Goal: Task Accomplishment & Management: Manage account settings

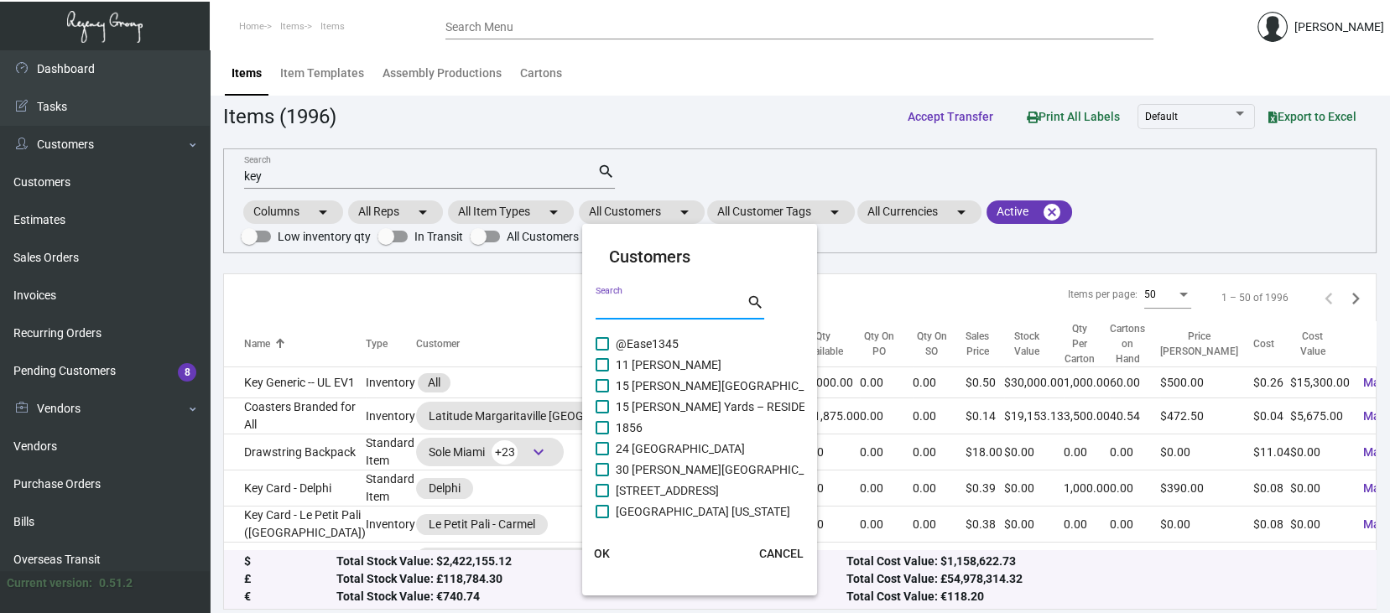
scroll to position [223, 0]
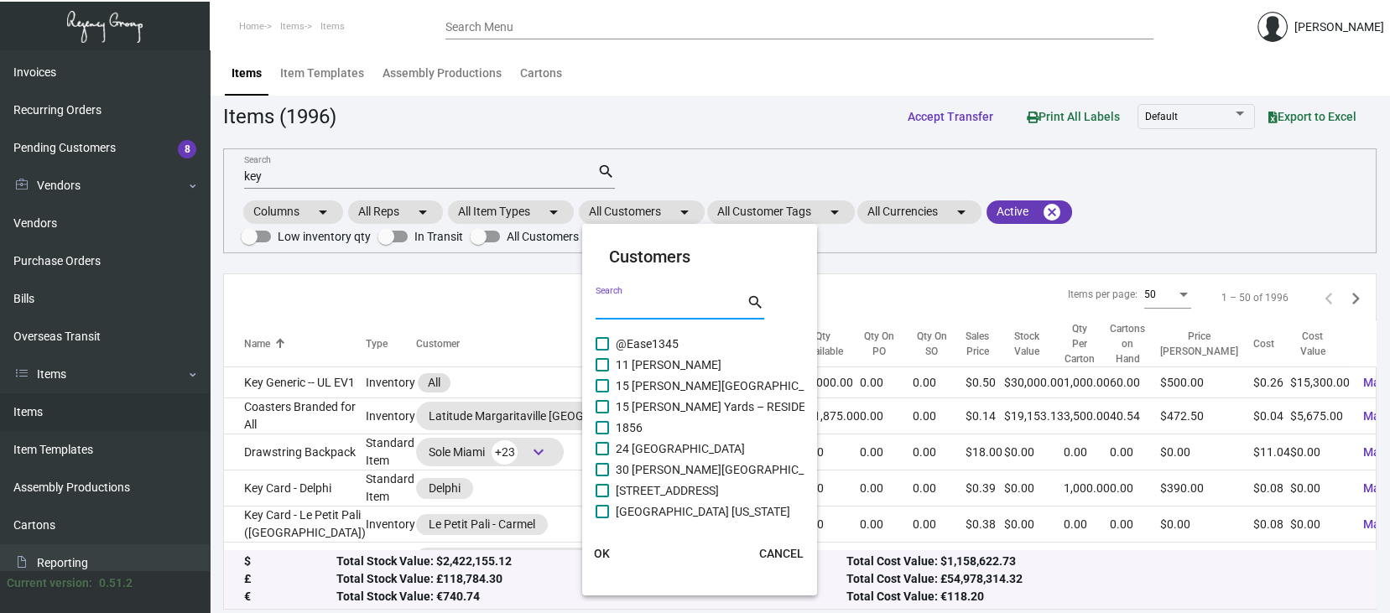
click at [614, 301] on input "Search" at bounding box center [671, 307] width 151 height 13
type input "moxy"
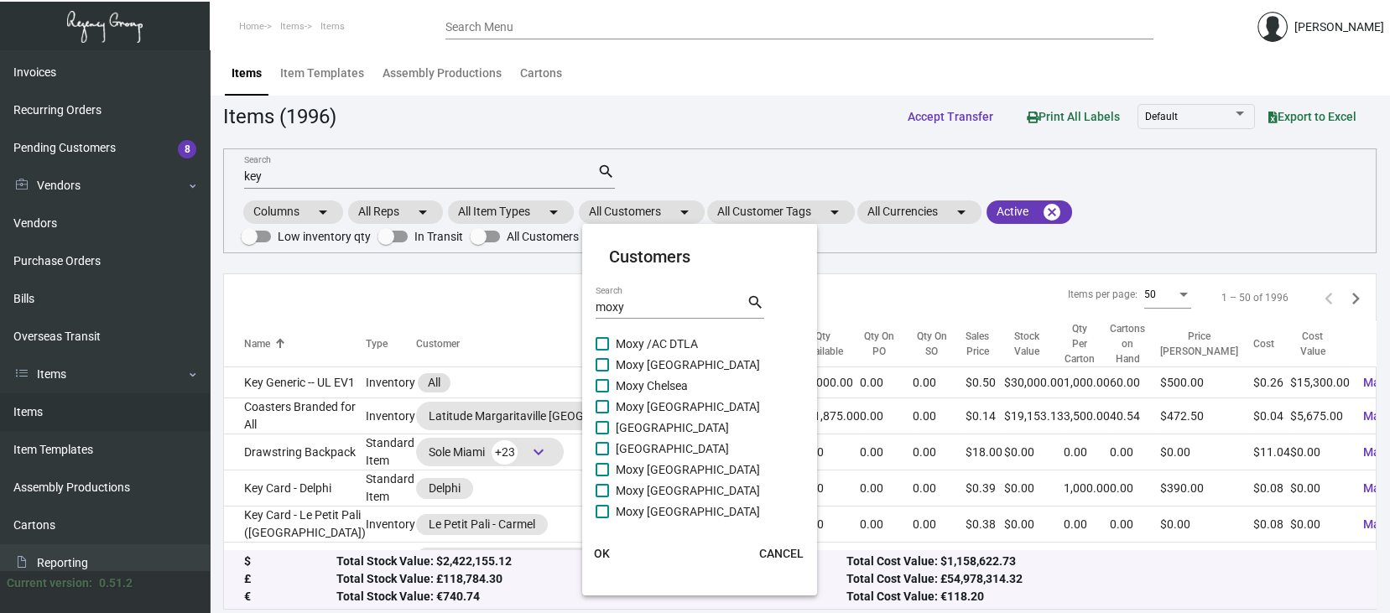
scroll to position [44, 0]
click at [604, 506] on span at bounding box center [602, 508] width 13 height 13
click at [602, 516] on input "Moxy NYC [GEOGRAPHIC_DATA]" at bounding box center [601, 516] width 1 height 1
checkbox input "true"
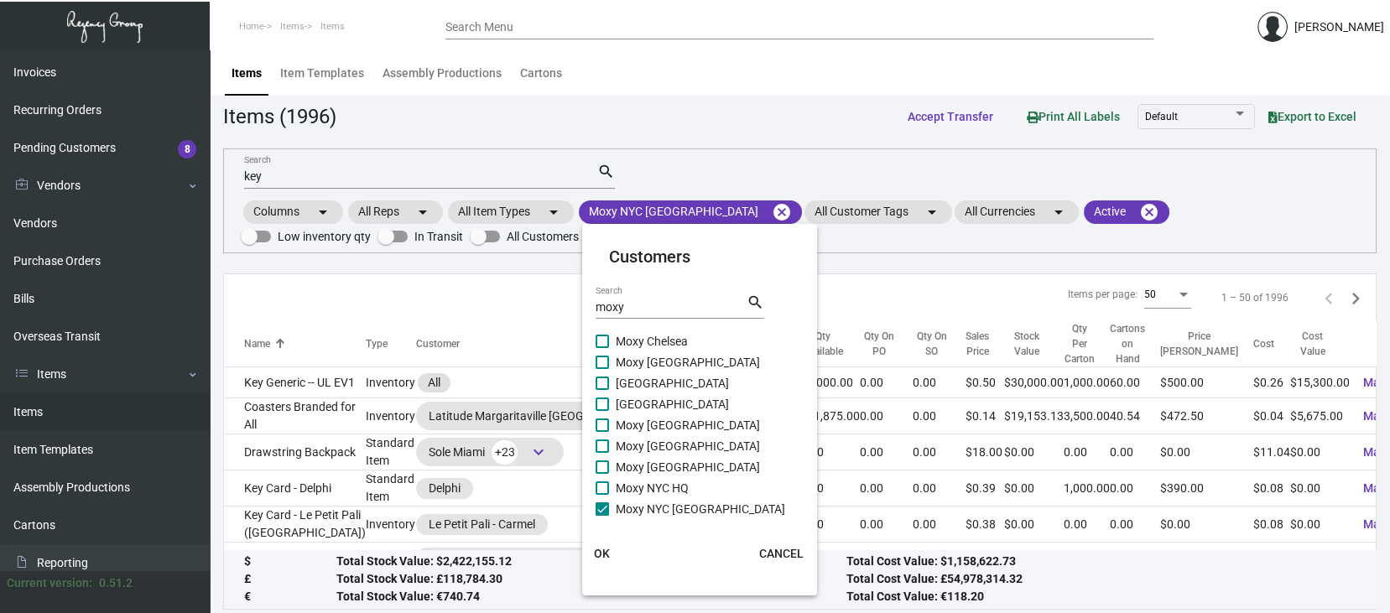
click at [601, 554] on span "OK" at bounding box center [602, 553] width 16 height 13
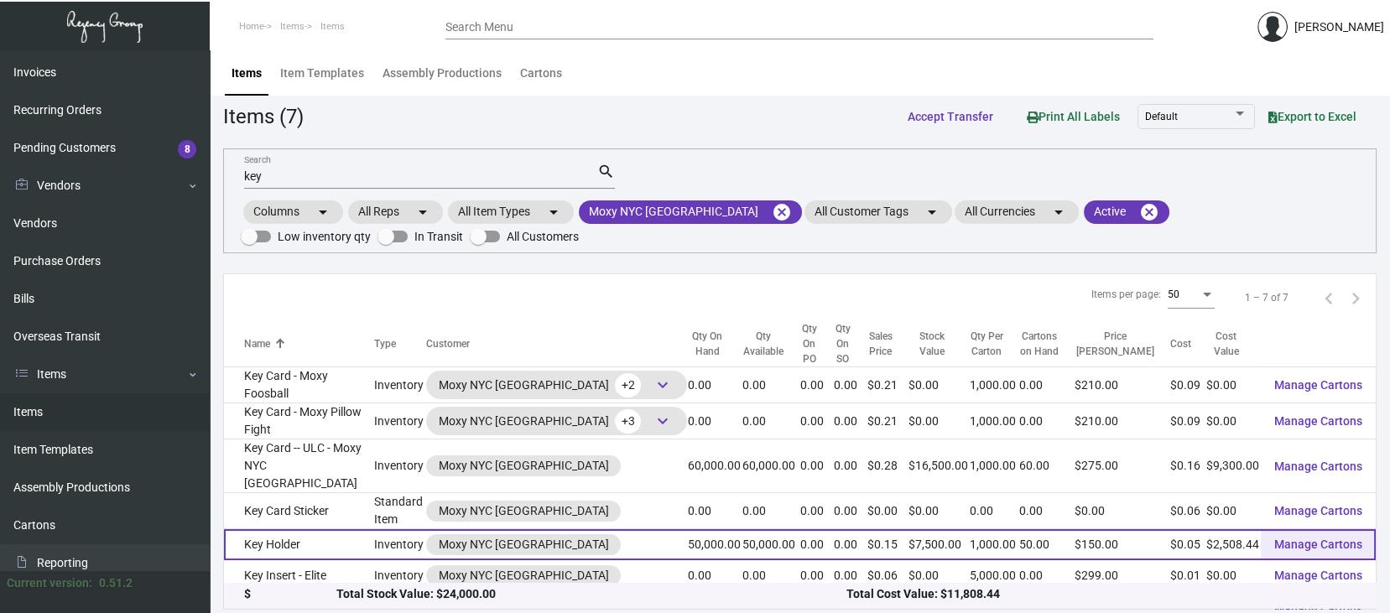
click at [1313, 545] on span "Manage Cartons" at bounding box center [1318, 544] width 88 height 13
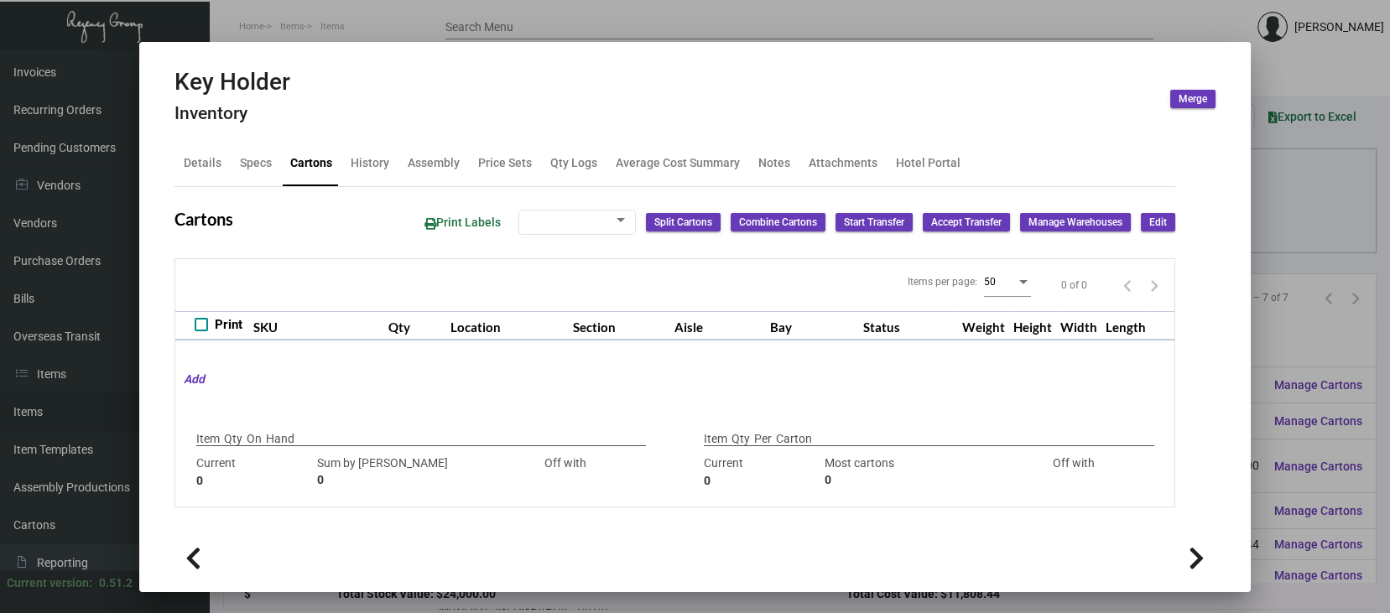
type input "50,000"
type input "37000"
type input "+13000"
type input "1,000"
type input "1000"
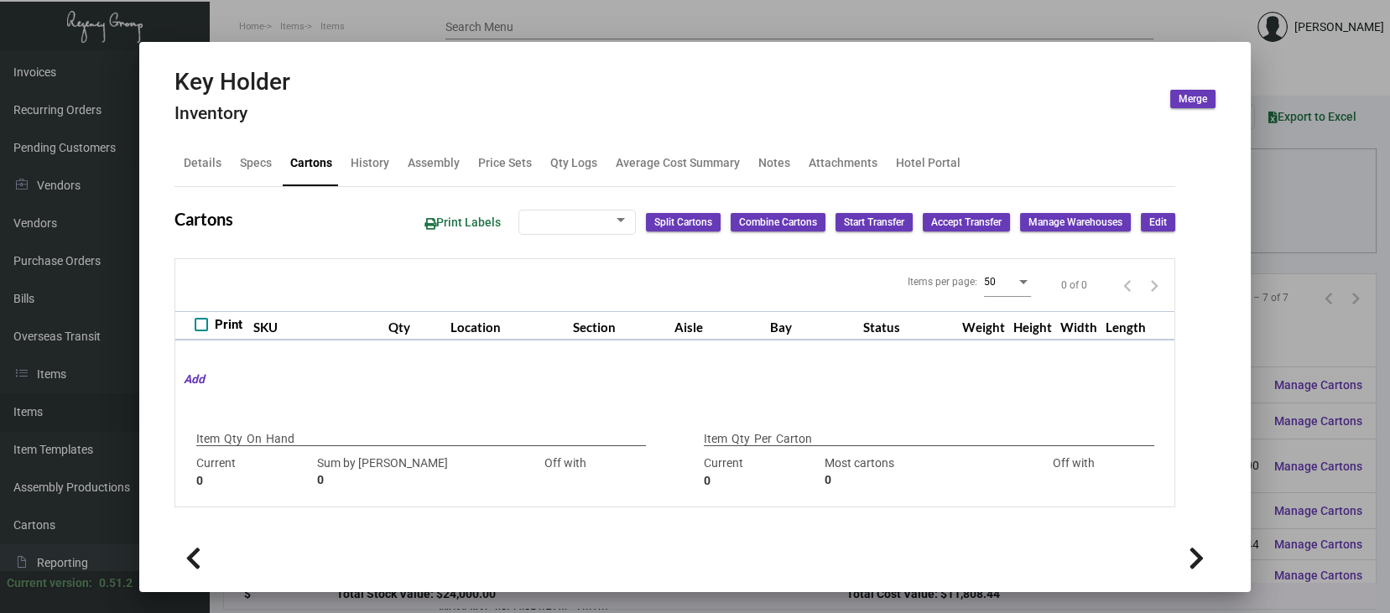
type input "0"
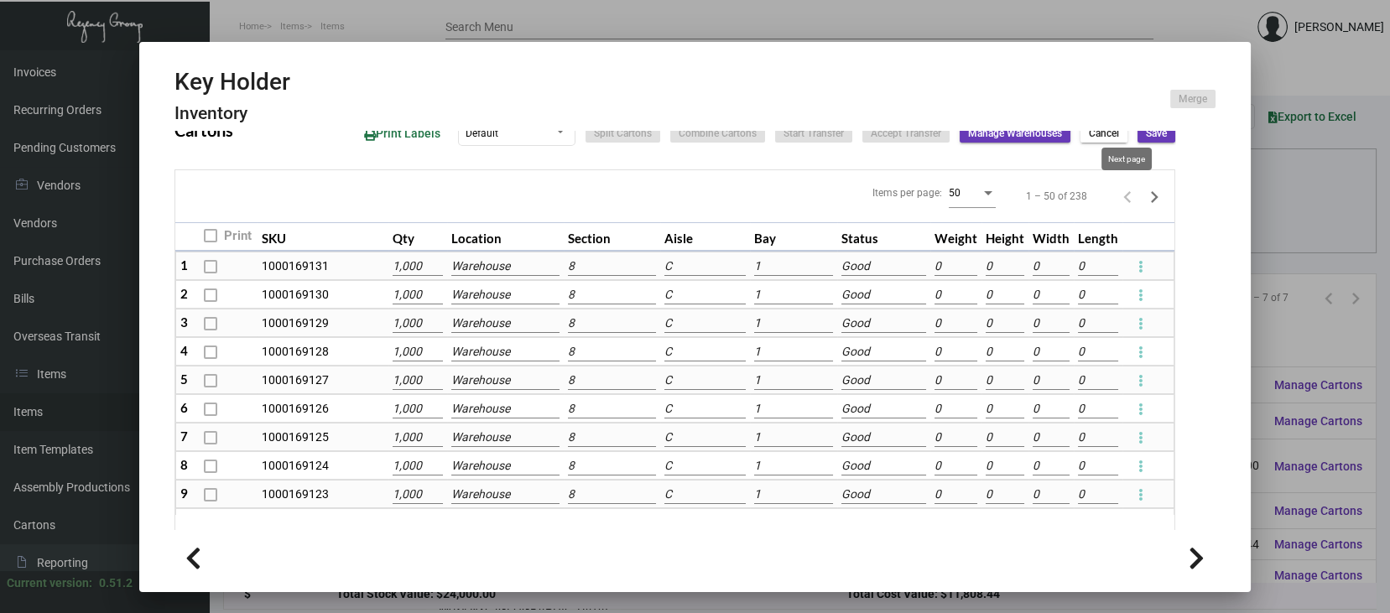
click at [1151, 195] on icon "Next page" at bounding box center [1155, 197] width 8 height 12
type input "0"
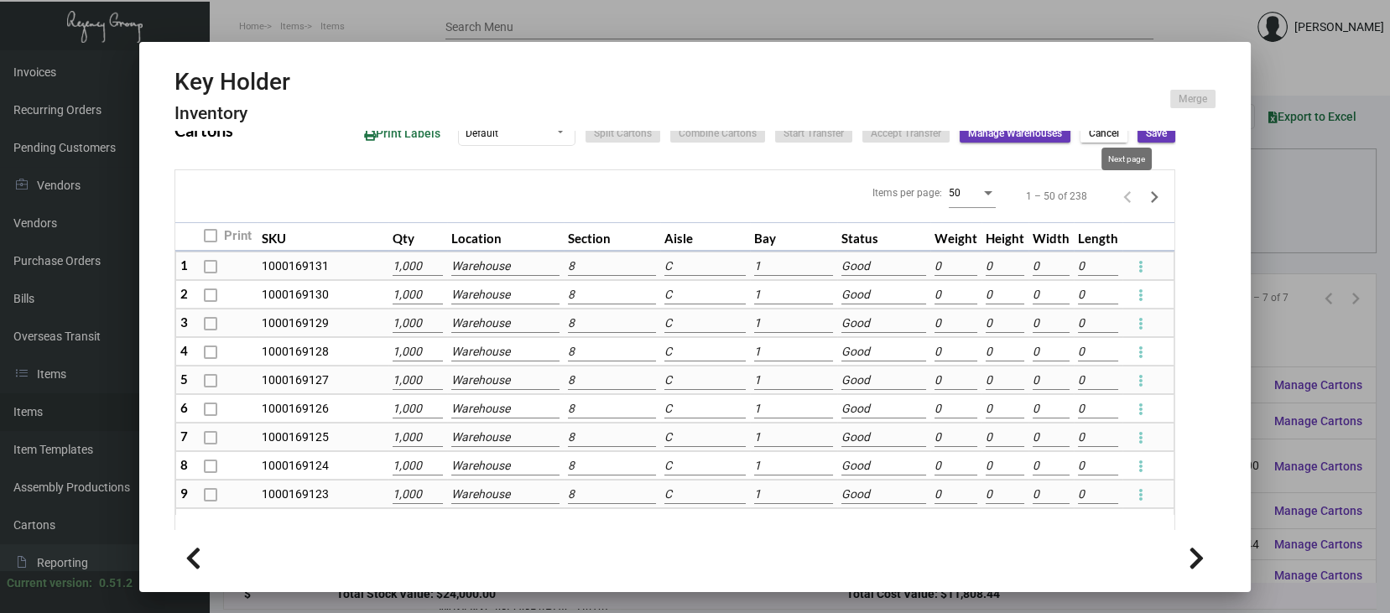
type input "0"
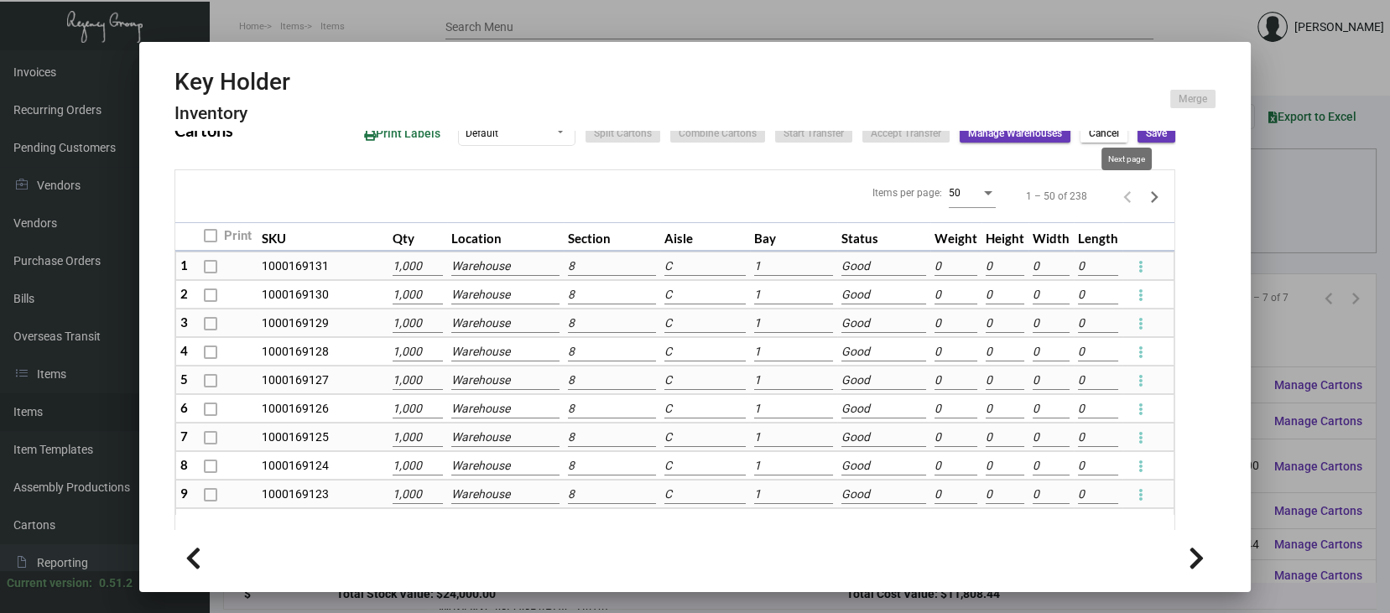
type input "0"
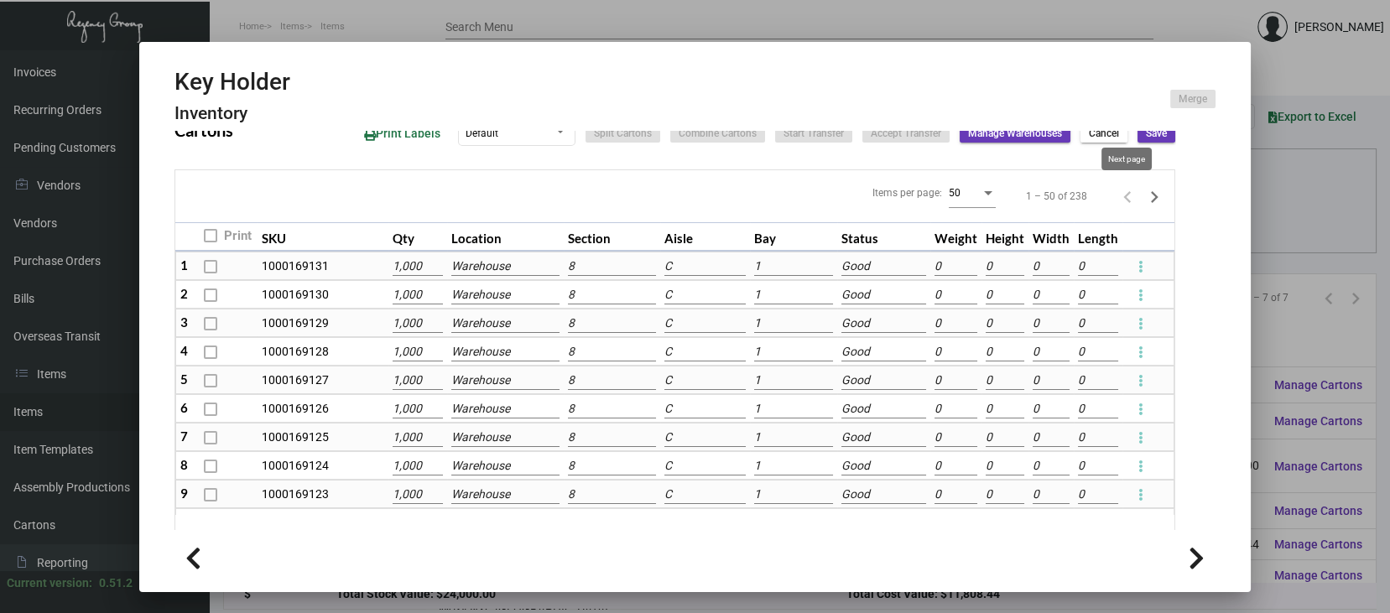
type input "0"
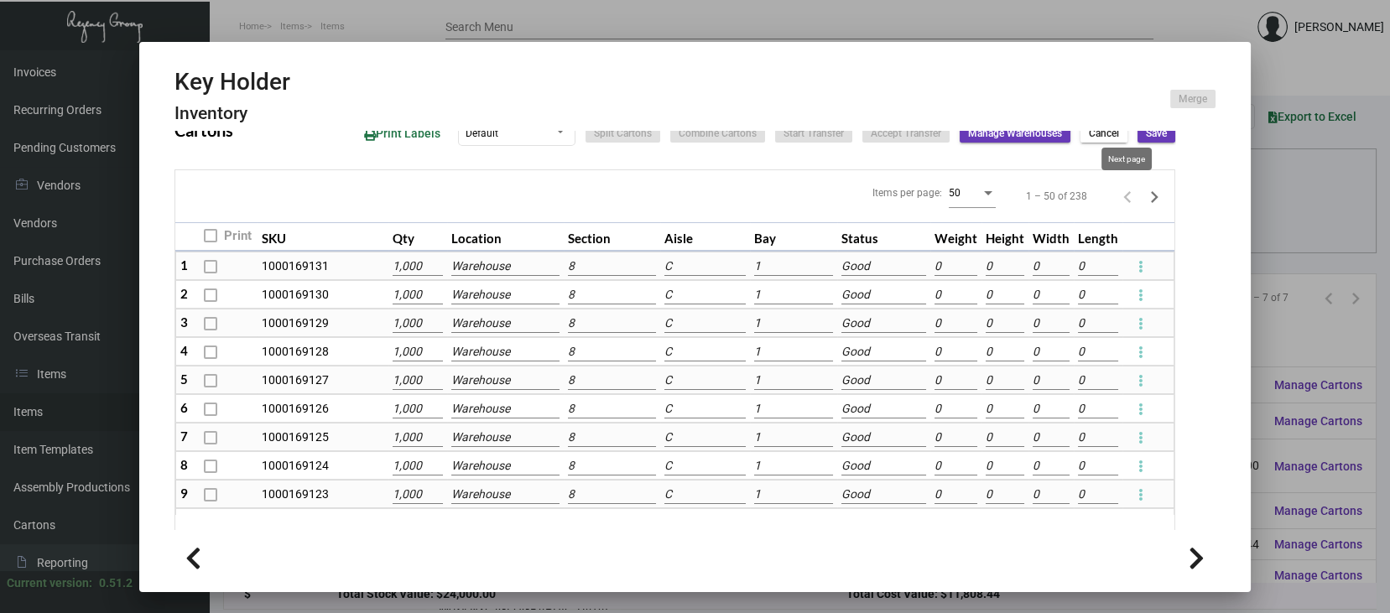
type input "0"
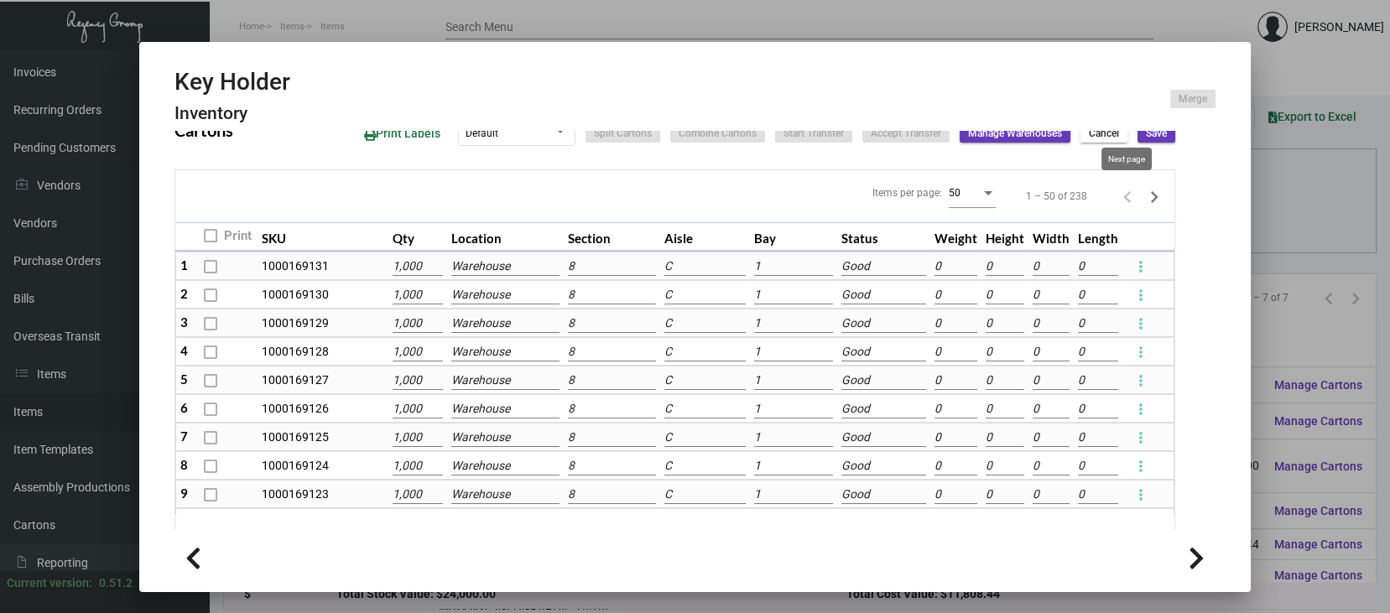
type input "0"
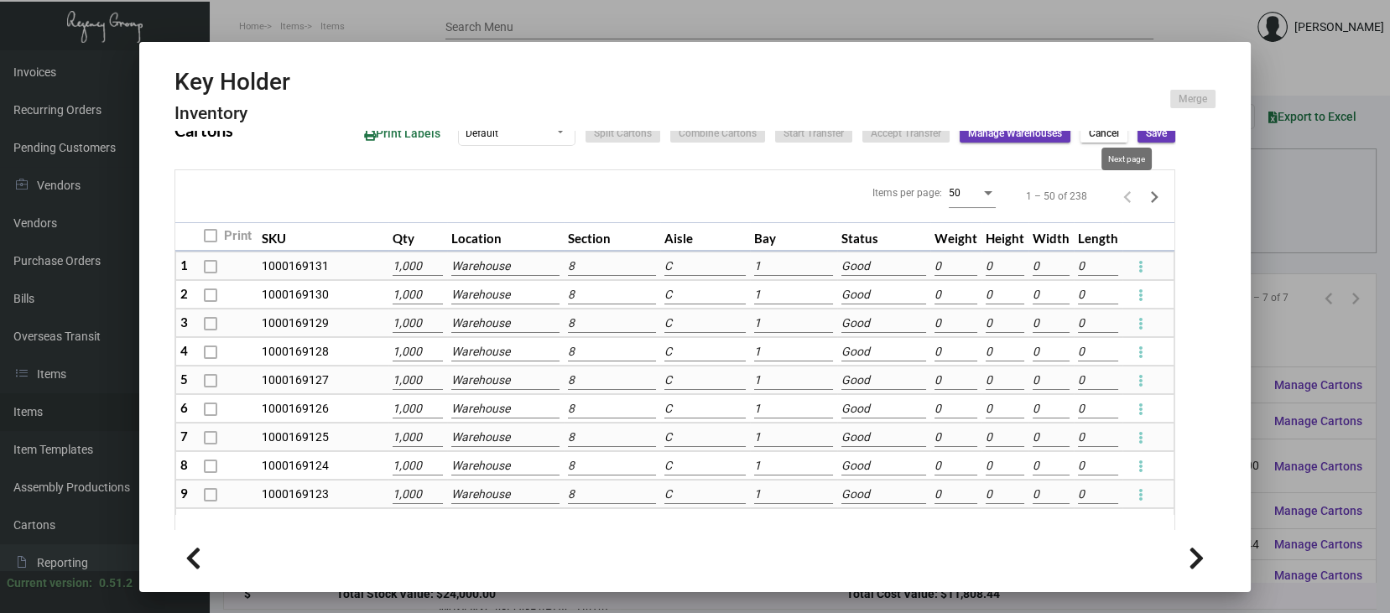
type input "0"
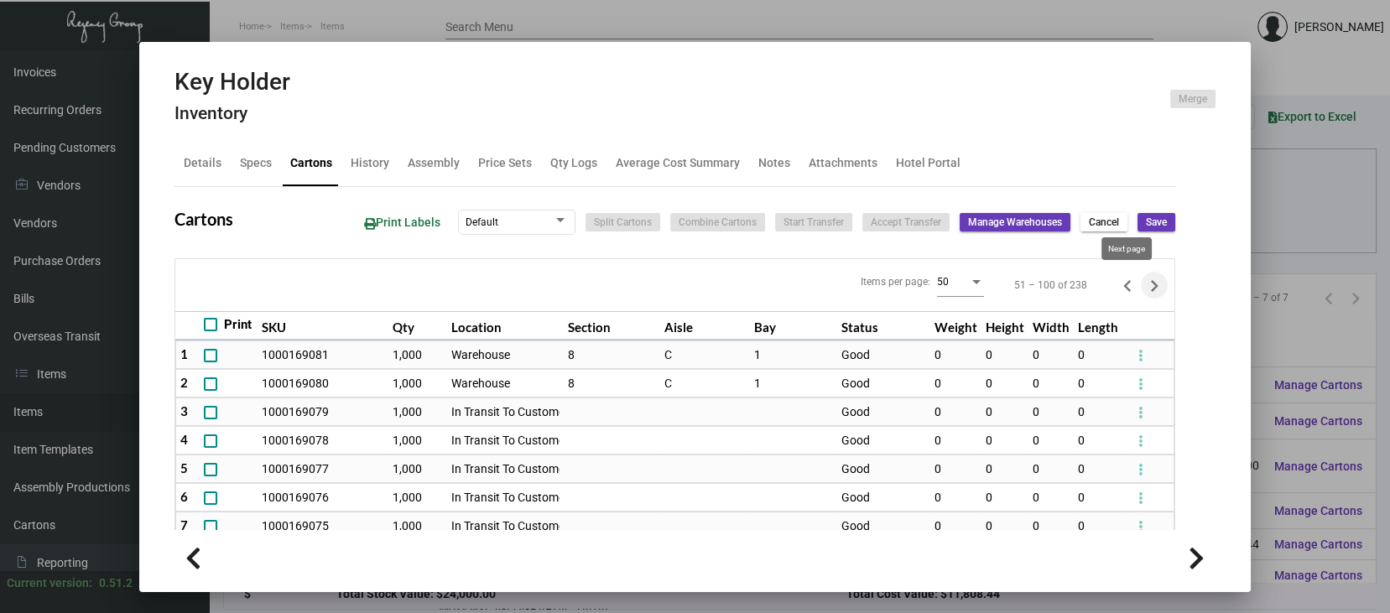
click at [1151, 284] on icon "Next page" at bounding box center [1155, 286] width 8 height 12
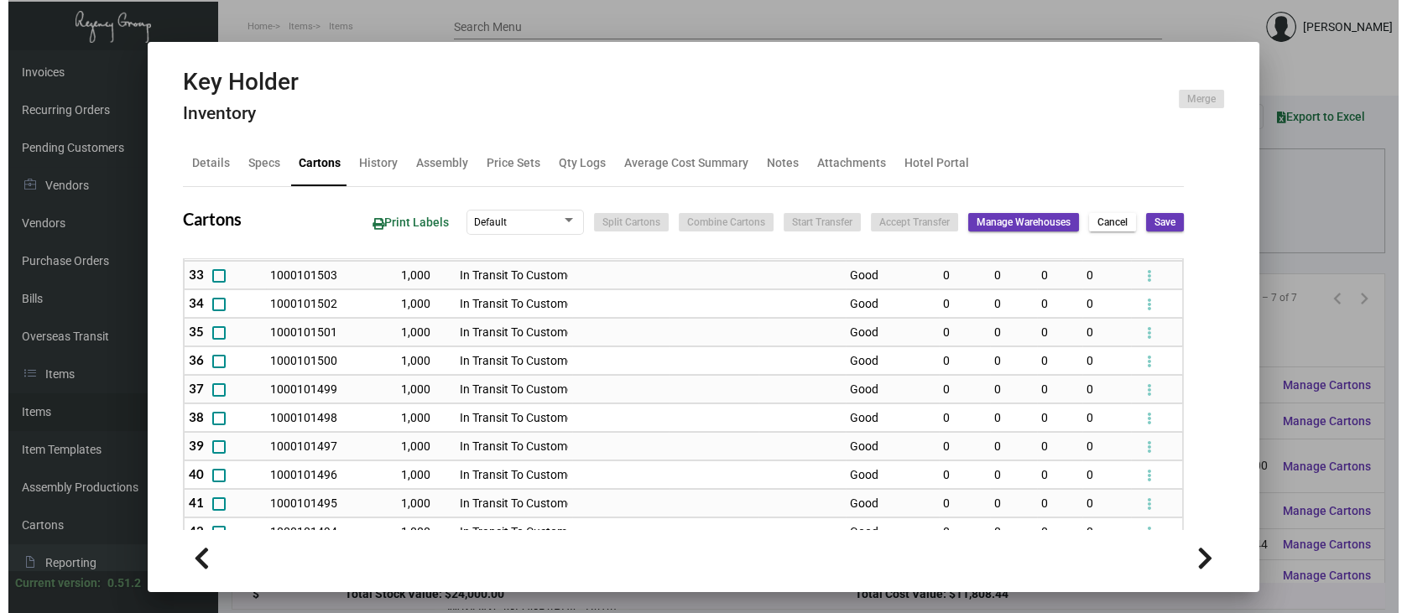
scroll to position [1007, 0]
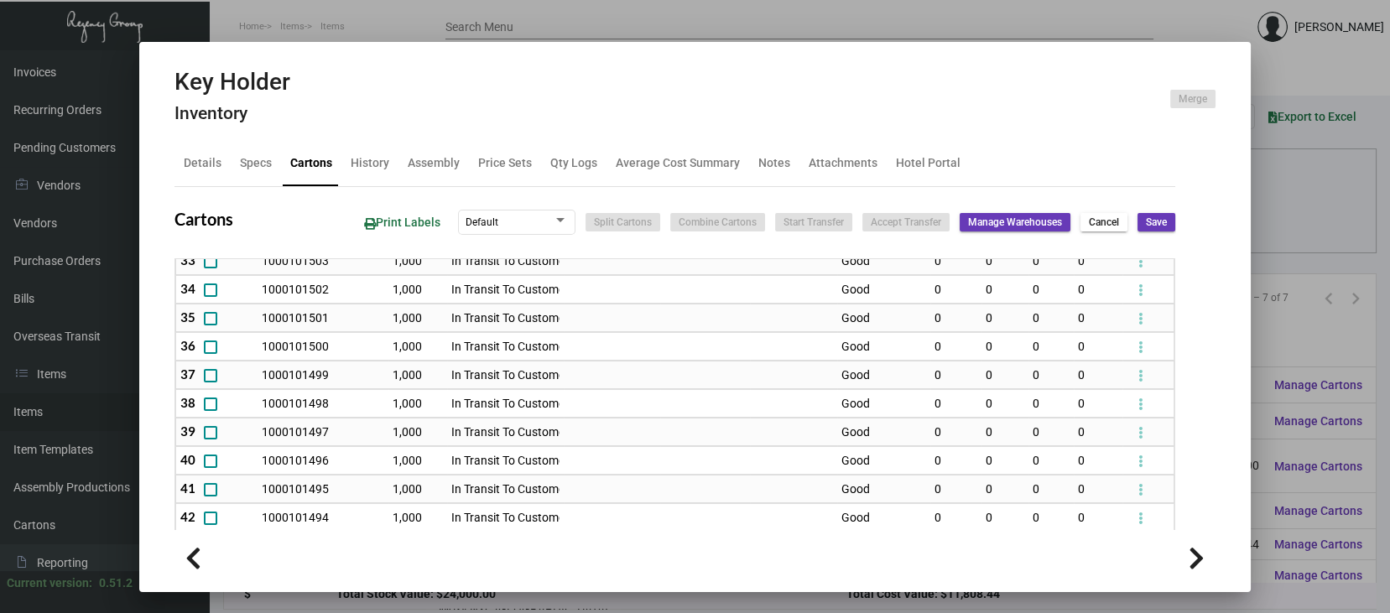
click at [1329, 302] on div at bounding box center [695, 306] width 1390 height 613
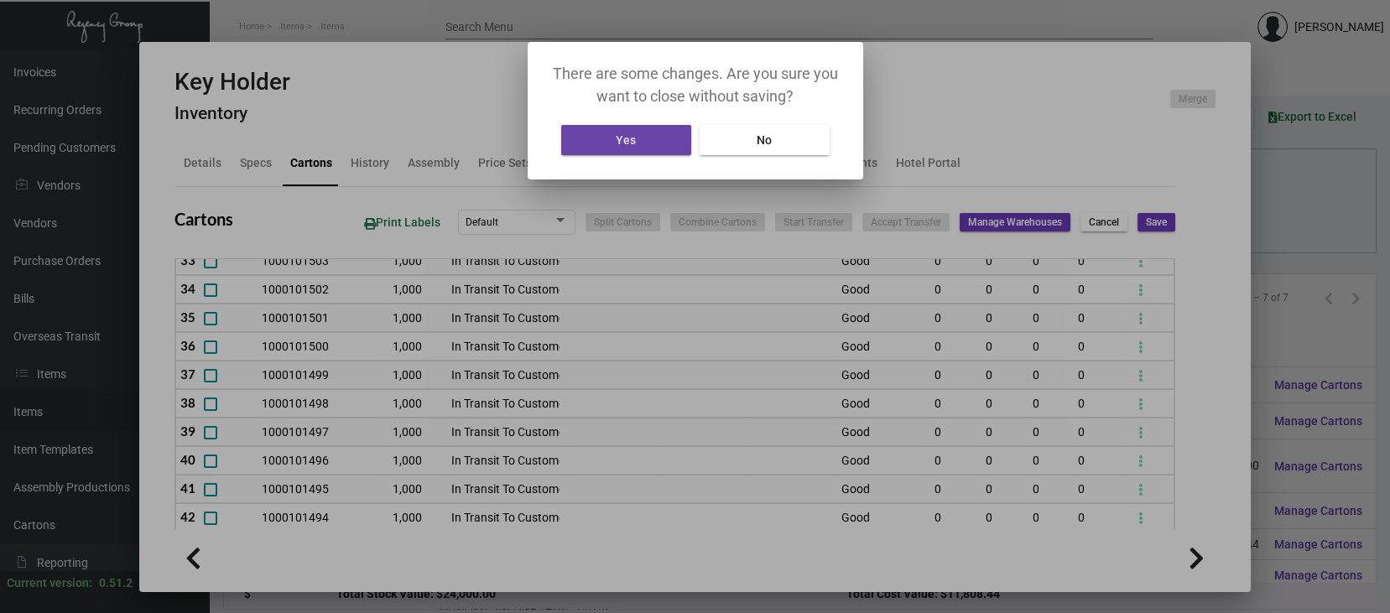
click at [658, 138] on button "Yes" at bounding box center [626, 140] width 130 height 30
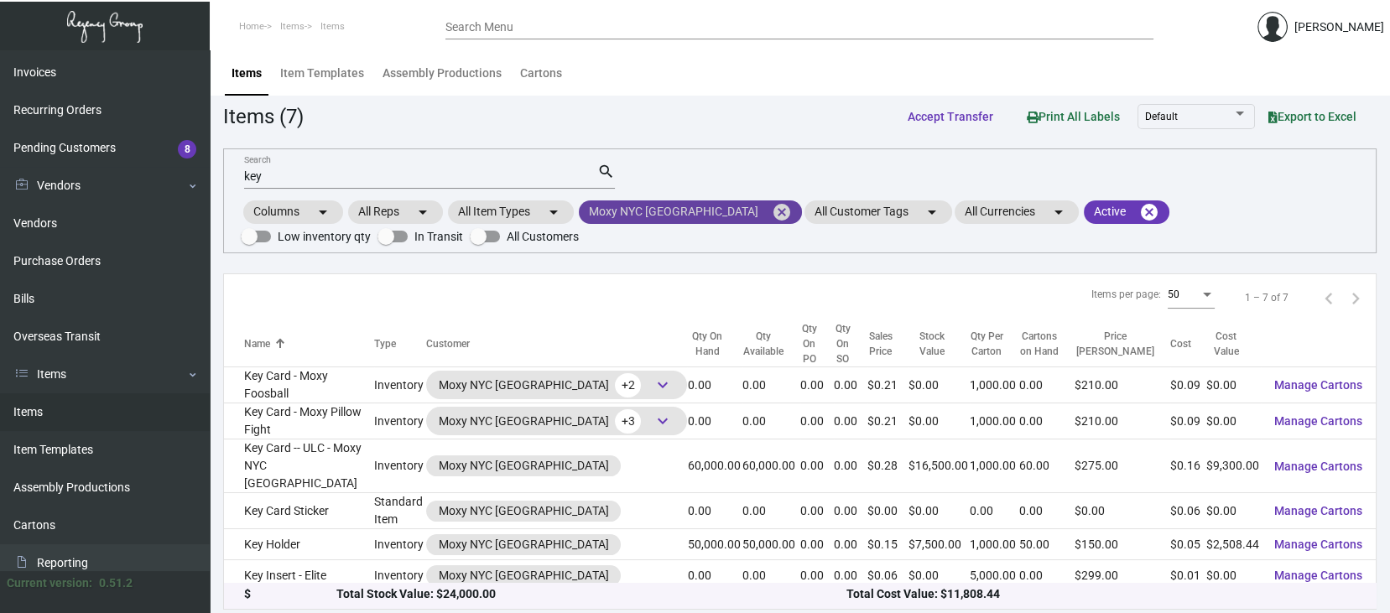
click at [772, 211] on mat-icon "cancel" at bounding box center [782, 212] width 20 height 20
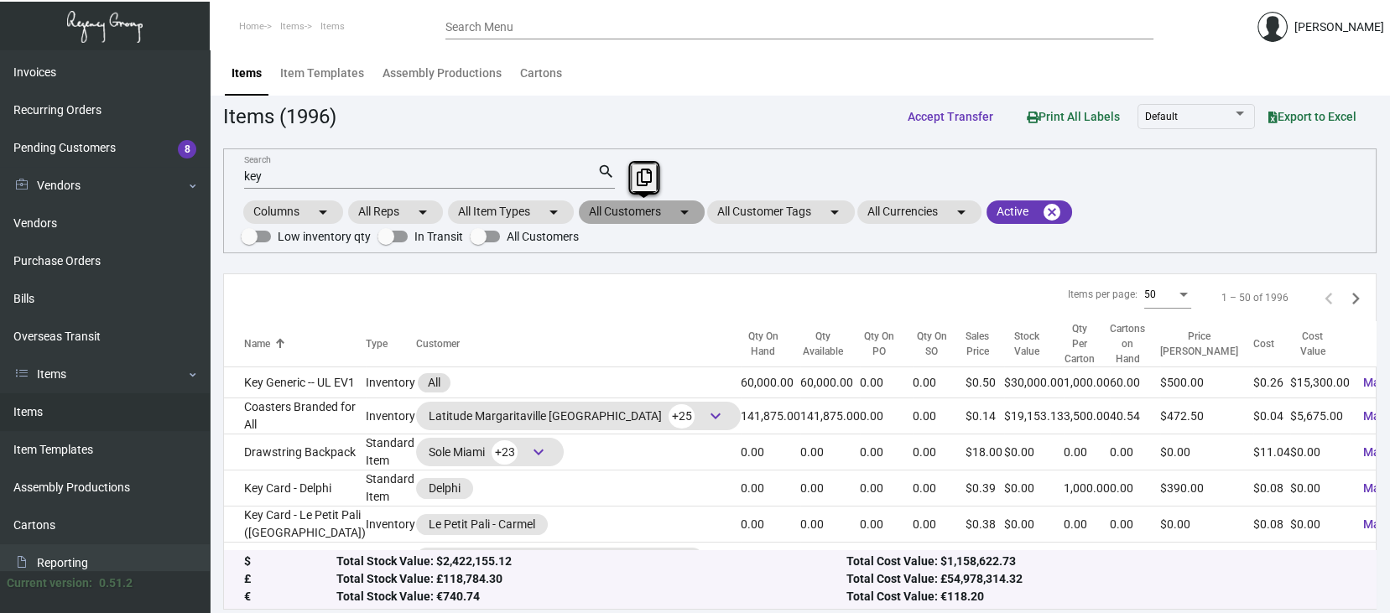
click at [644, 211] on mat-chip "All Customers arrow_drop_down" at bounding box center [642, 211] width 126 height 23
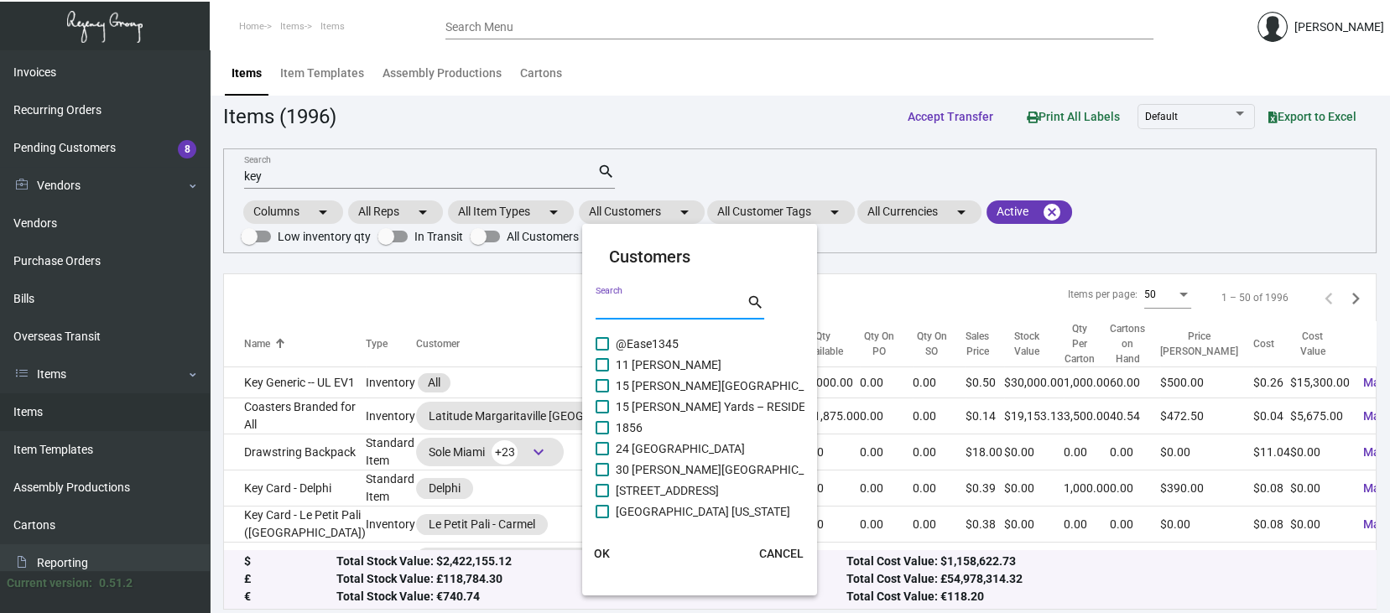
click at [619, 301] on input "Search" at bounding box center [671, 307] width 151 height 13
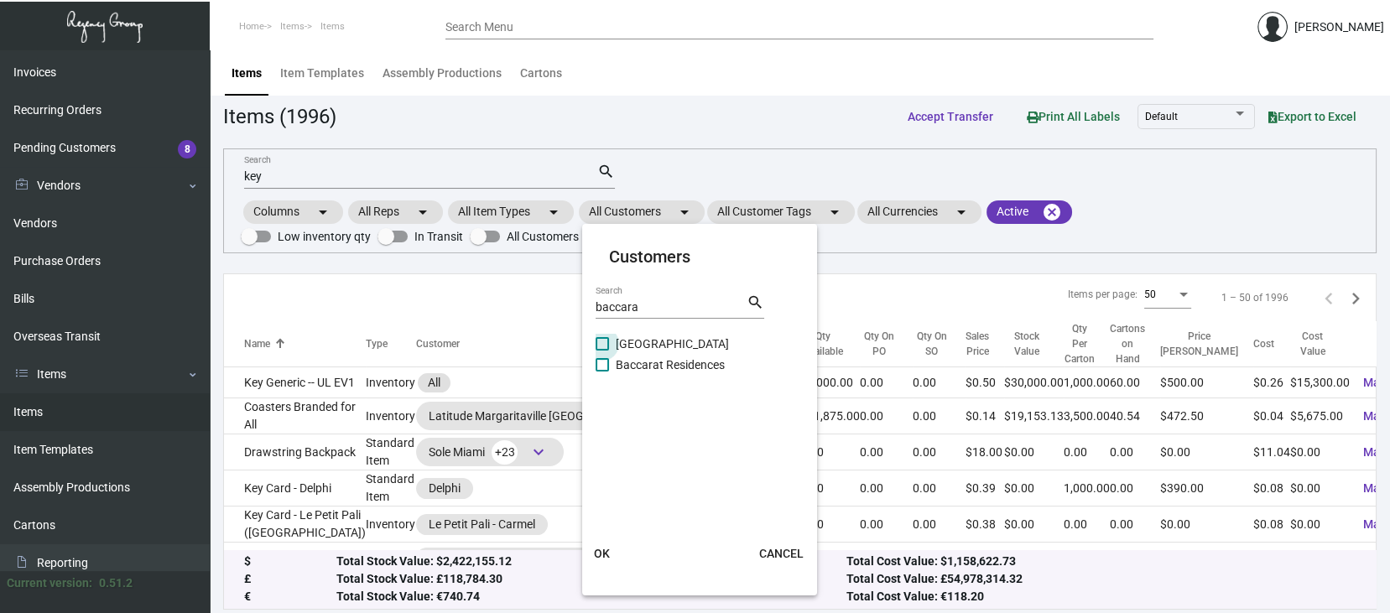
click at [603, 340] on span at bounding box center [602, 343] width 13 height 13
click at [602, 351] on input "[GEOGRAPHIC_DATA]" at bounding box center [601, 351] width 1 height 1
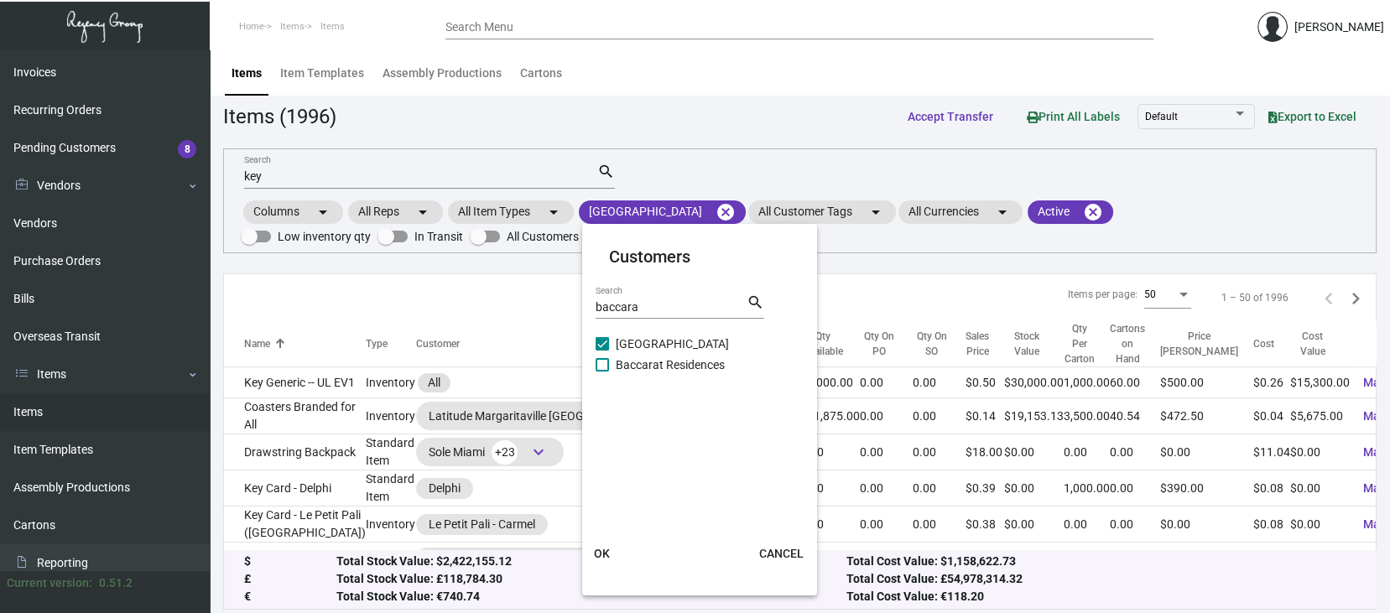
click at [609, 552] on span "OK" at bounding box center [602, 553] width 16 height 13
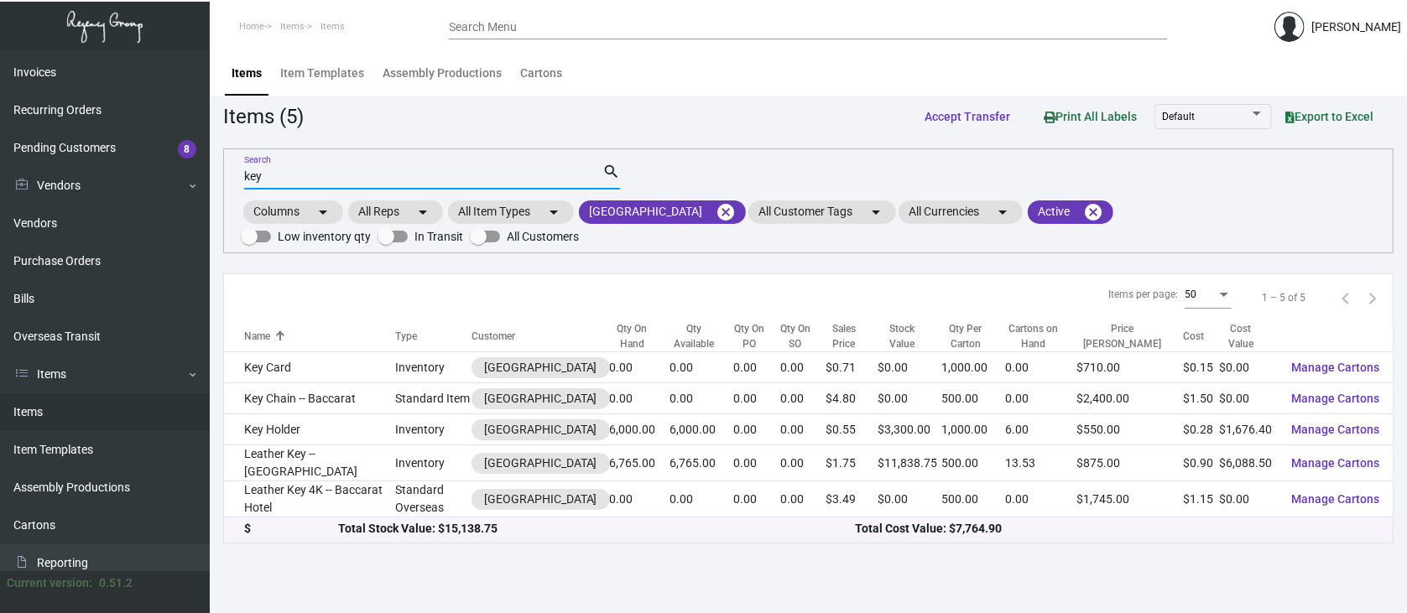
click at [274, 178] on input "key" at bounding box center [423, 176] width 358 height 13
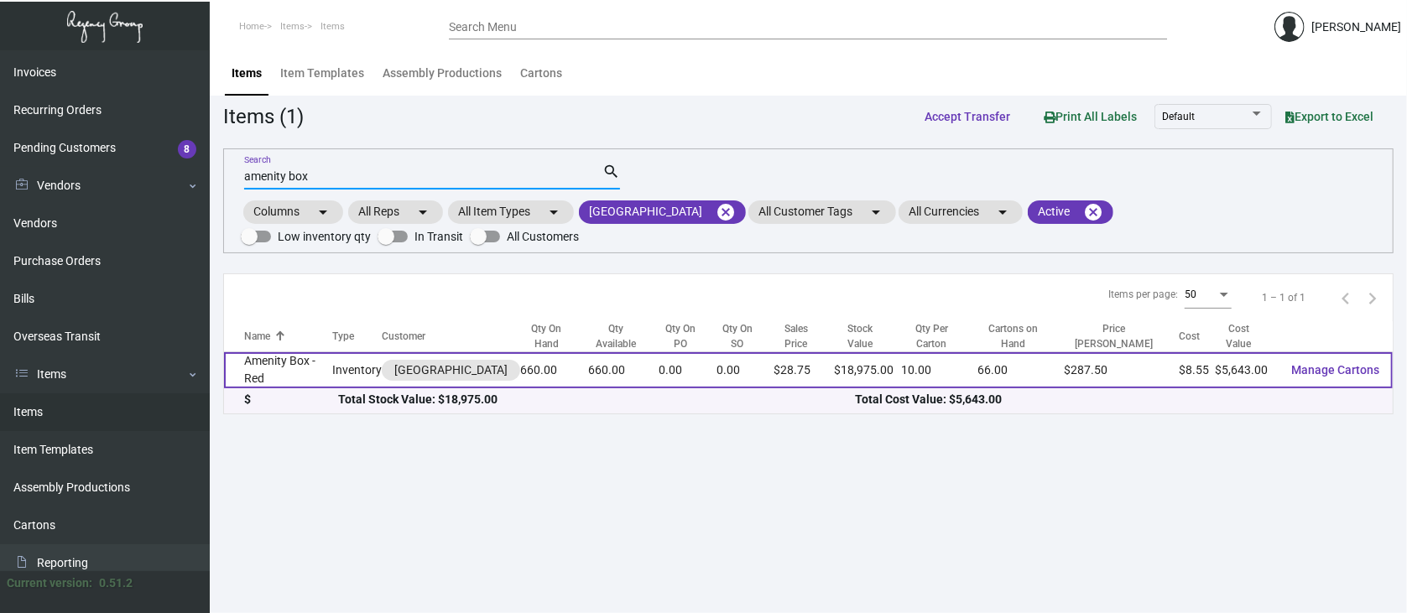
click at [1344, 363] on span "Manage Cartons" at bounding box center [1335, 369] width 88 height 13
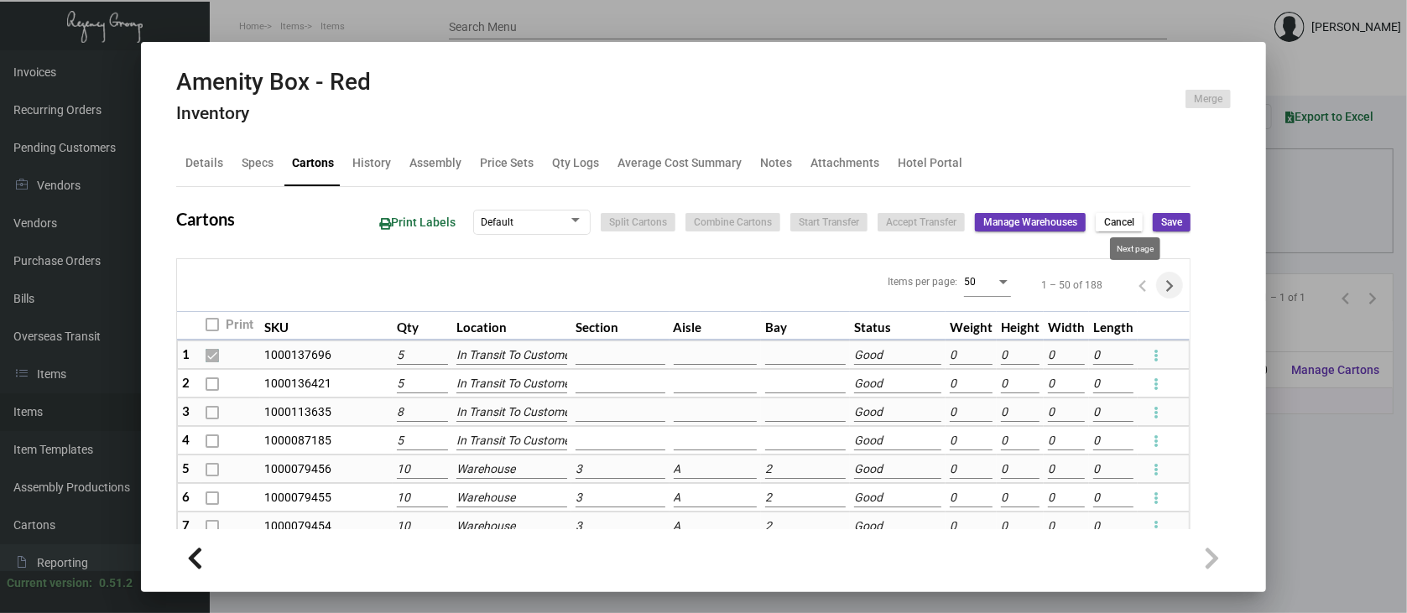
click at [1166, 285] on icon "Next page" at bounding box center [1170, 286] width 8 height 12
click at [1166, 282] on icon "Next page" at bounding box center [1170, 286] width 8 height 12
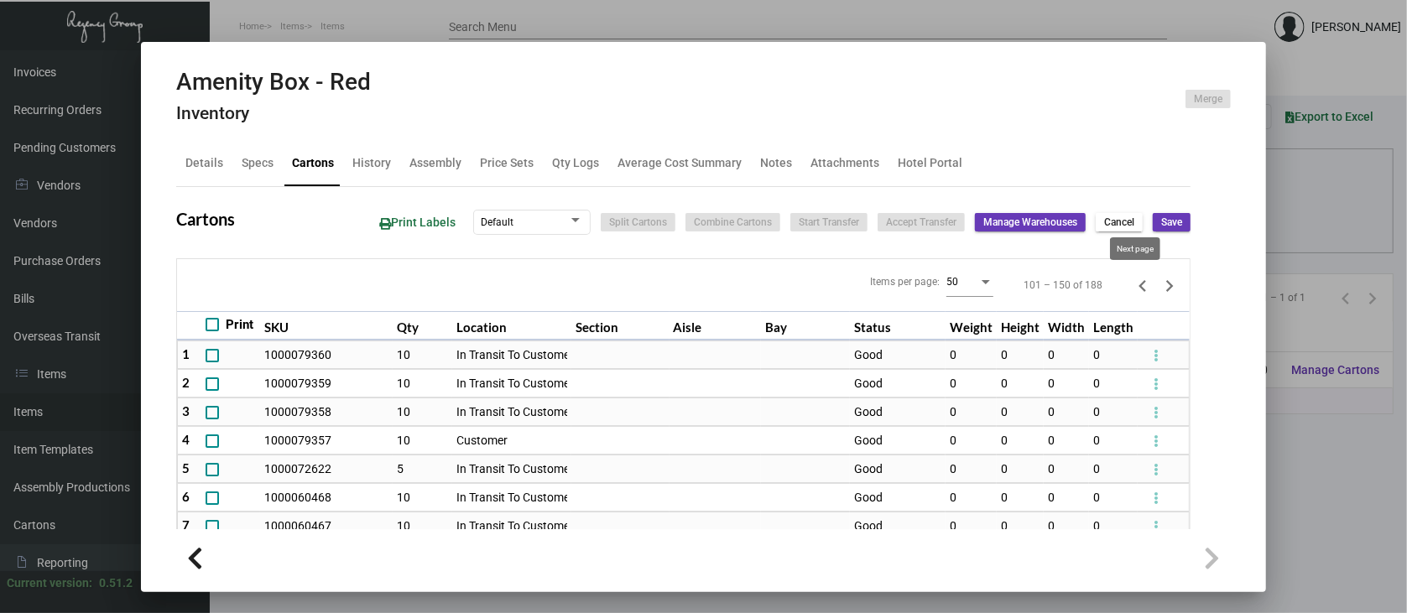
click at [1157, 285] on icon "Next page" at bounding box center [1168, 285] width 23 height 23
